Goal: Task Accomplishment & Management: Manage account settings

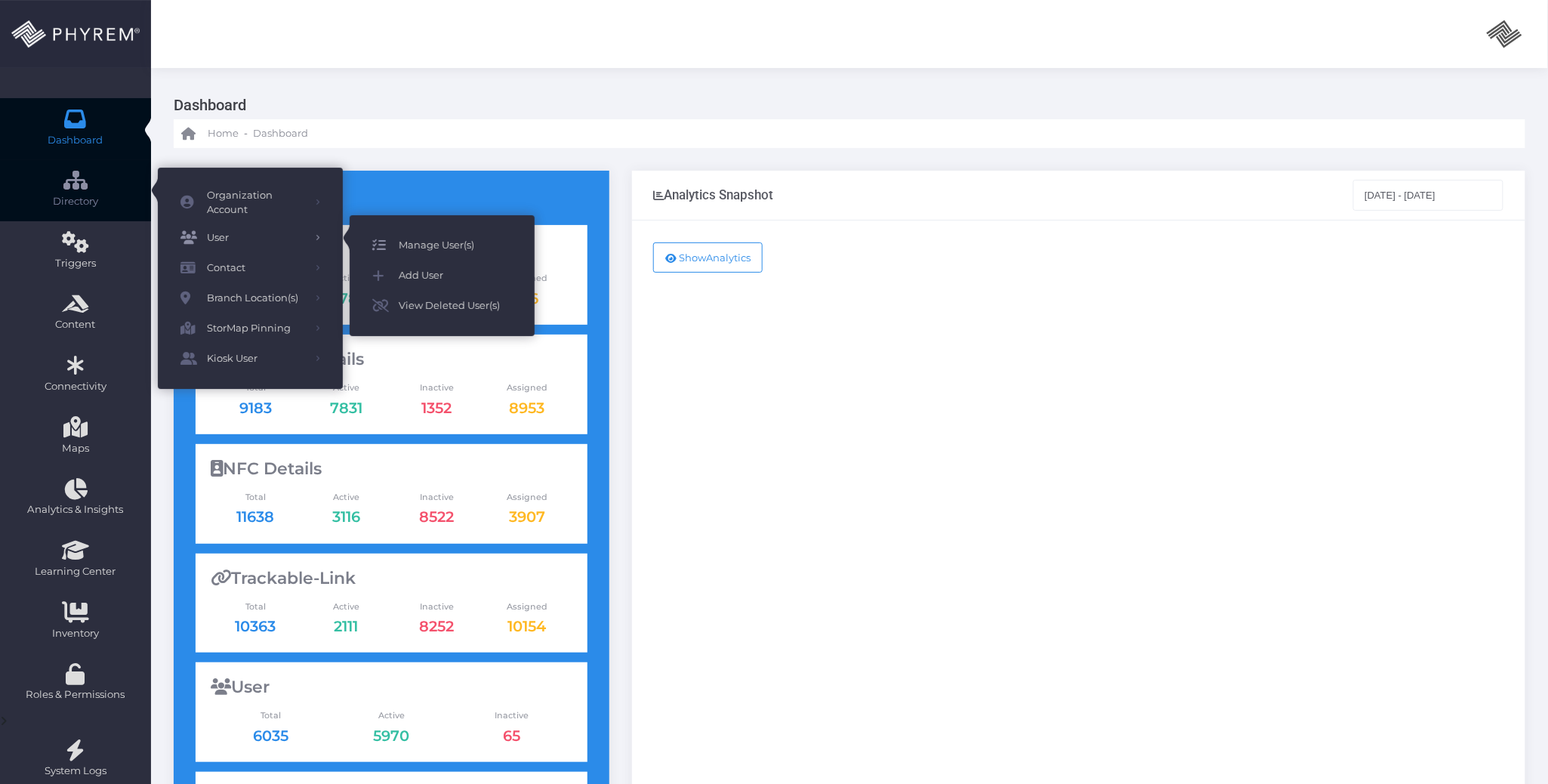
click at [415, 245] on span "Manage User(s)" at bounding box center [455, 245] width 114 height 20
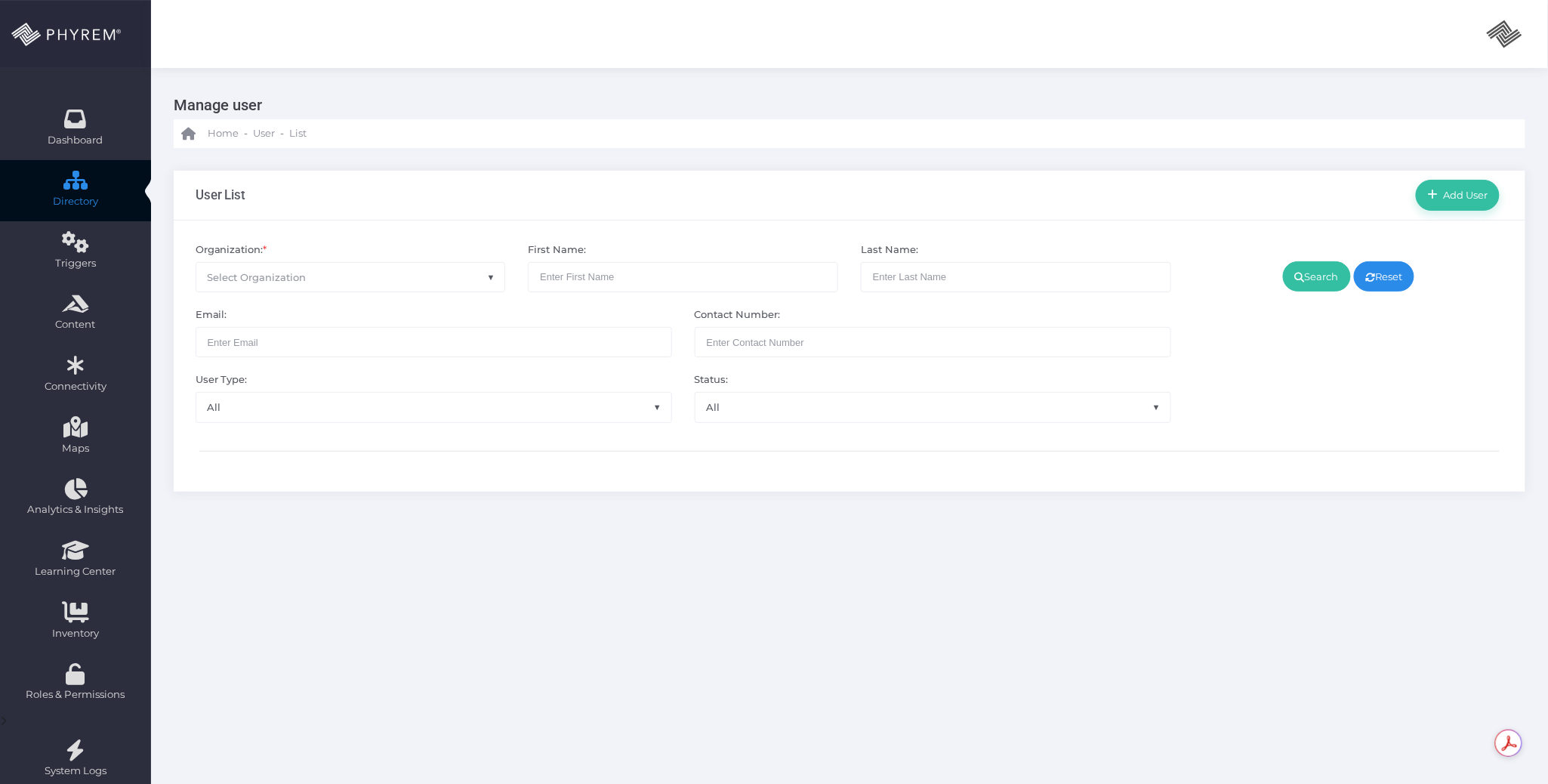
click at [338, 278] on span "Select Organization" at bounding box center [350, 277] width 309 height 29
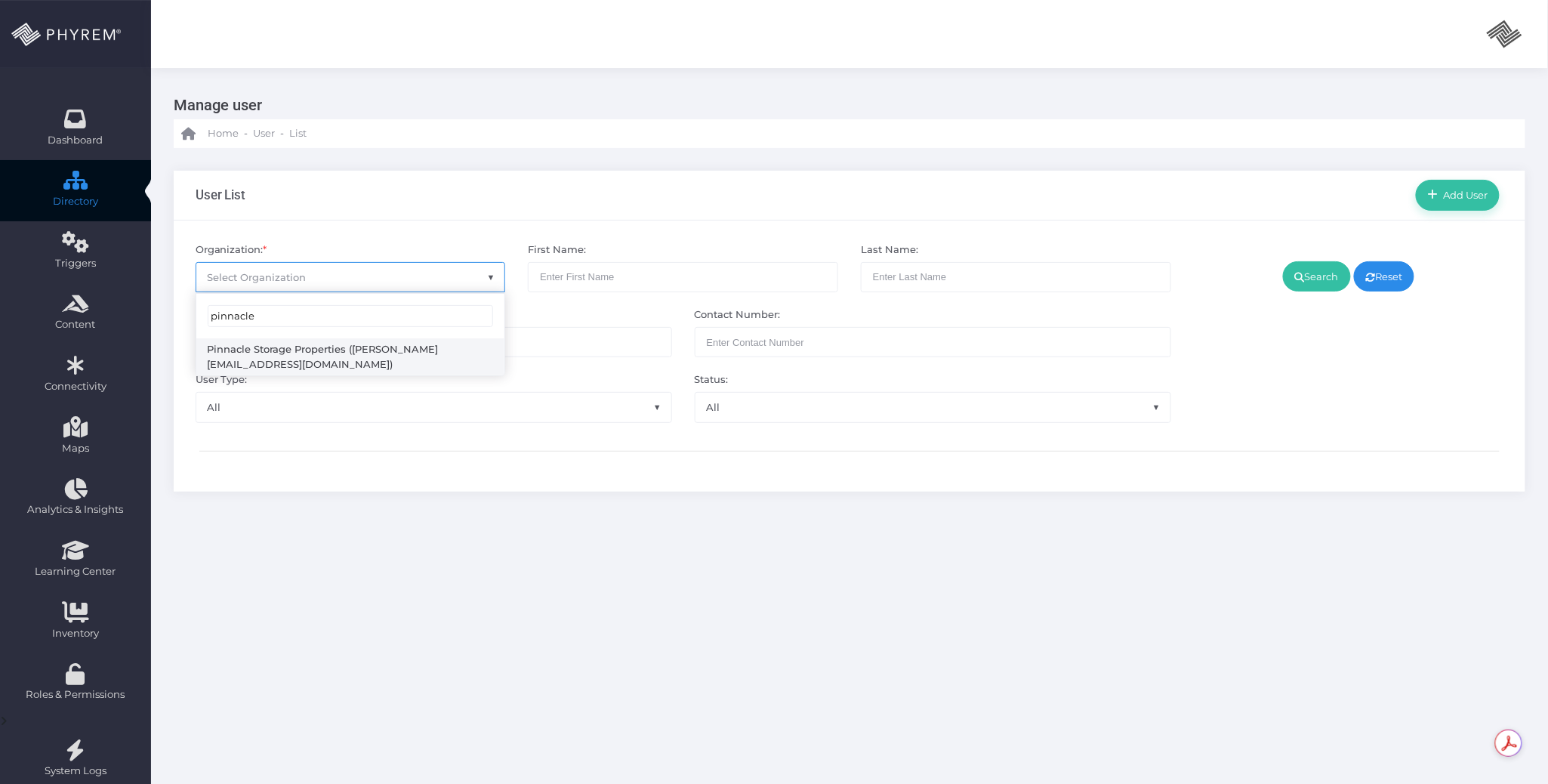
type input "pinnacle"
select select "4799"
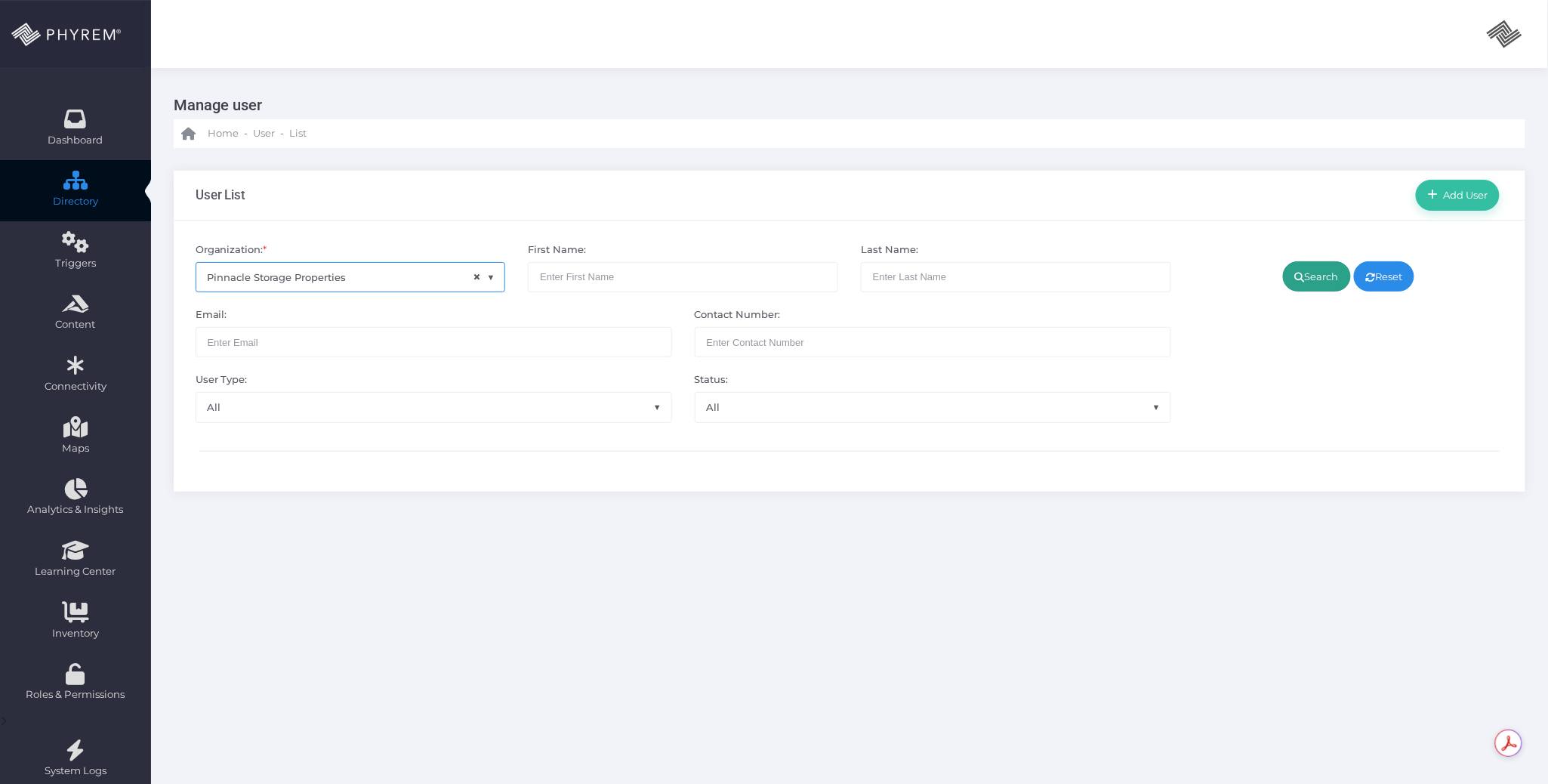
click at [1311, 275] on link "Search" at bounding box center [1317, 276] width 68 height 30
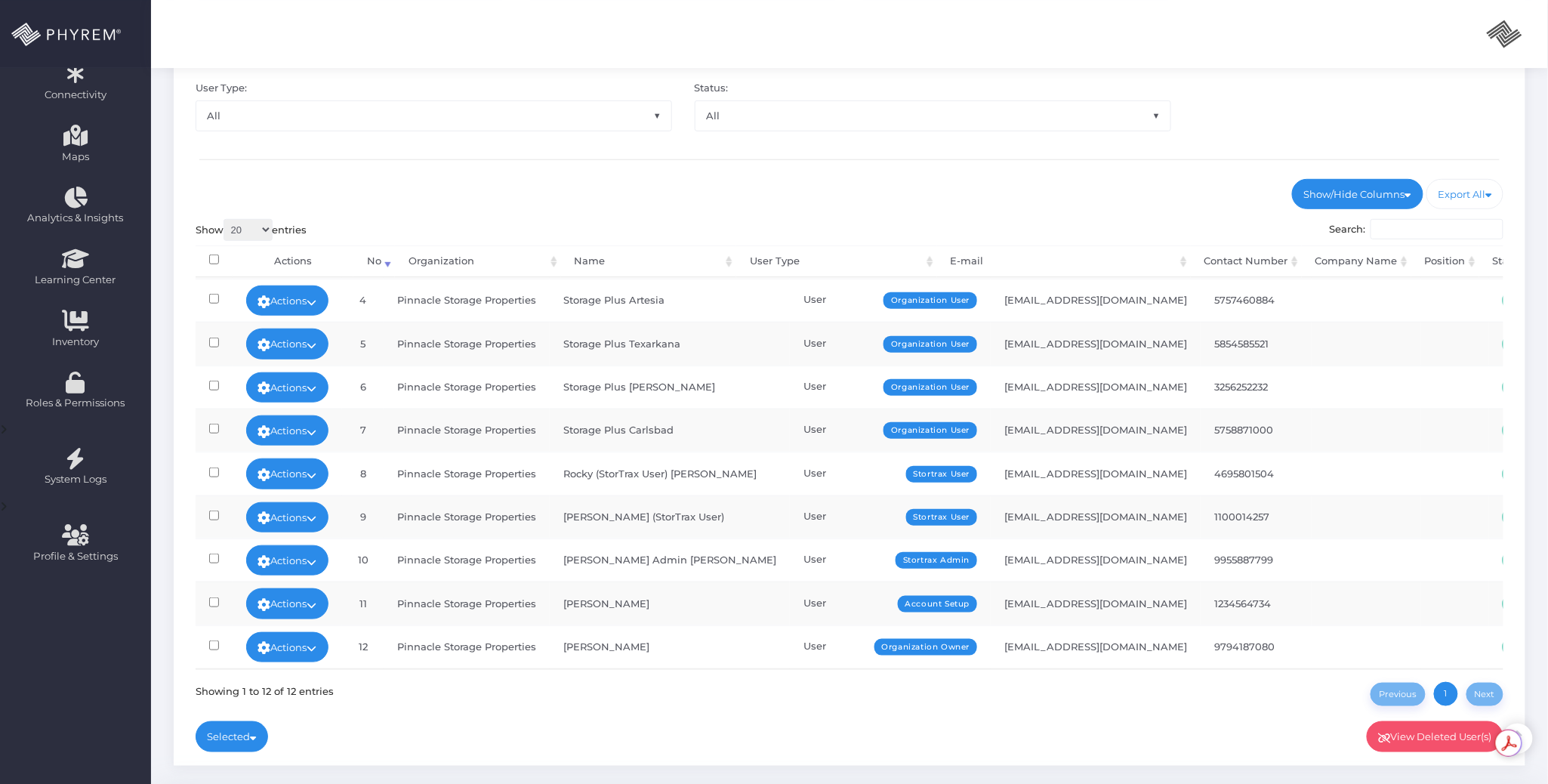
scroll to position [341, 0]
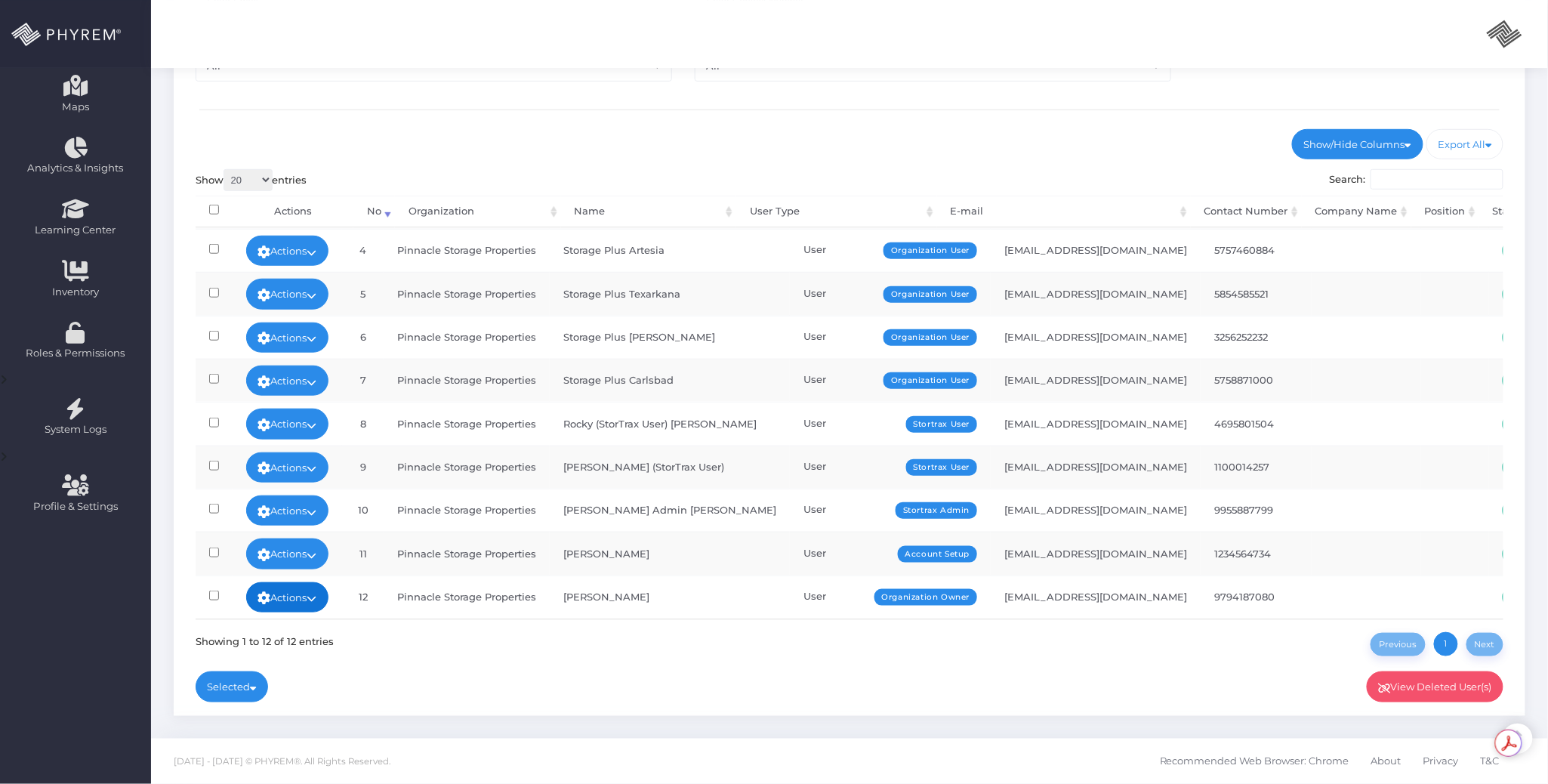
click at [317, 598] on icon at bounding box center [312, 598] width 10 height 0
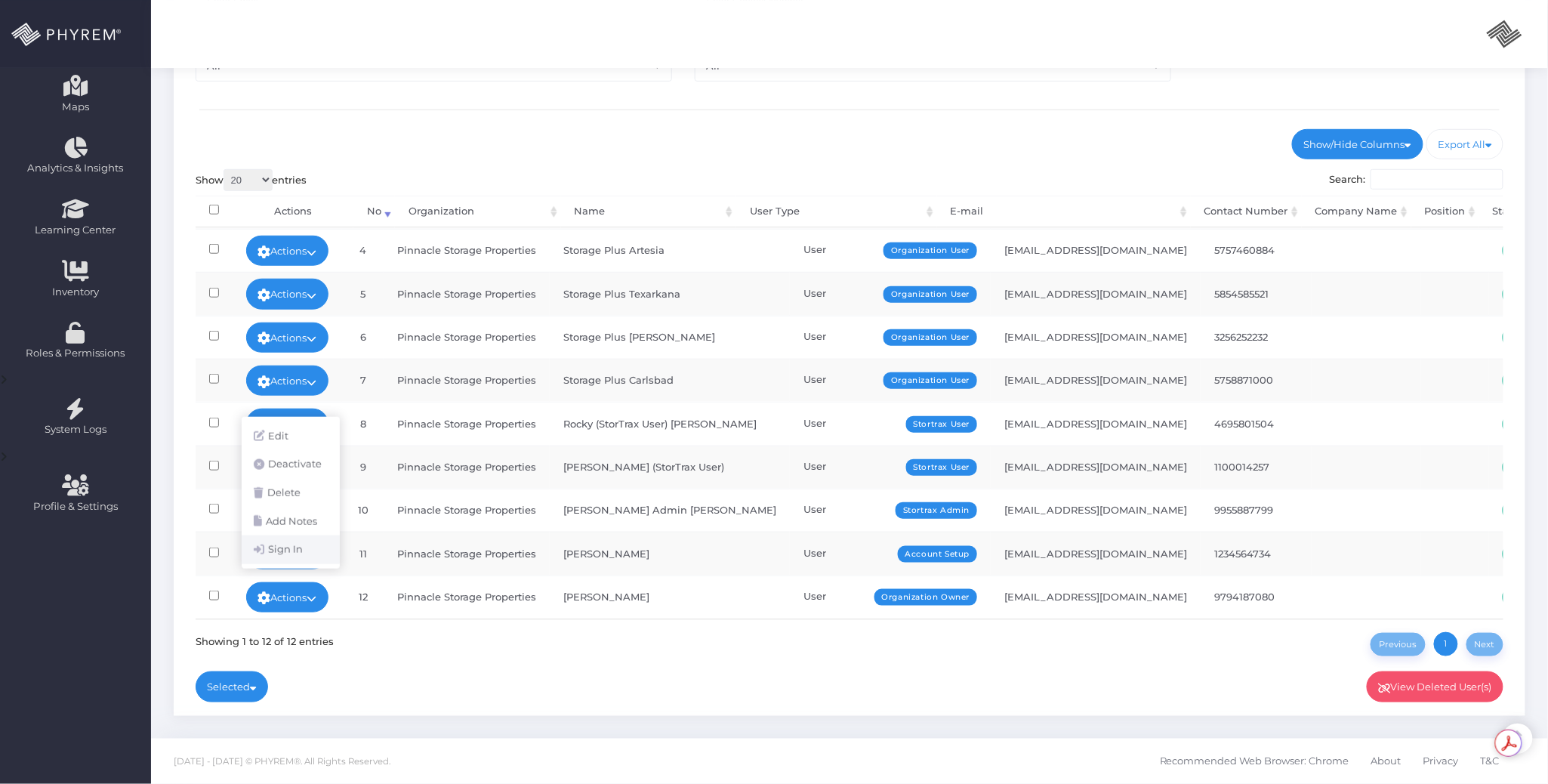
click at [300, 554] on link "Sign In" at bounding box center [291, 549] width 98 height 29
